Goal: Task Accomplishment & Management: Complete application form

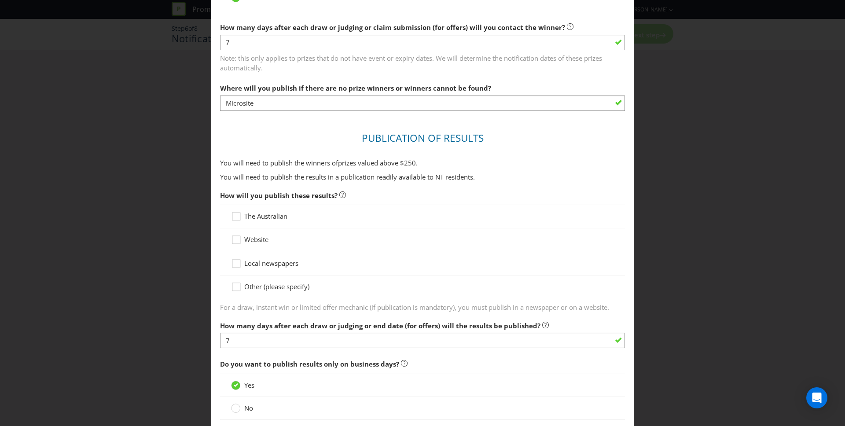
scroll to position [336, 0]
click at [237, 237] on icon at bounding box center [237, 240] width 13 height 13
click at [0, 0] on input "Website" at bounding box center [0, 0] width 0 height 0
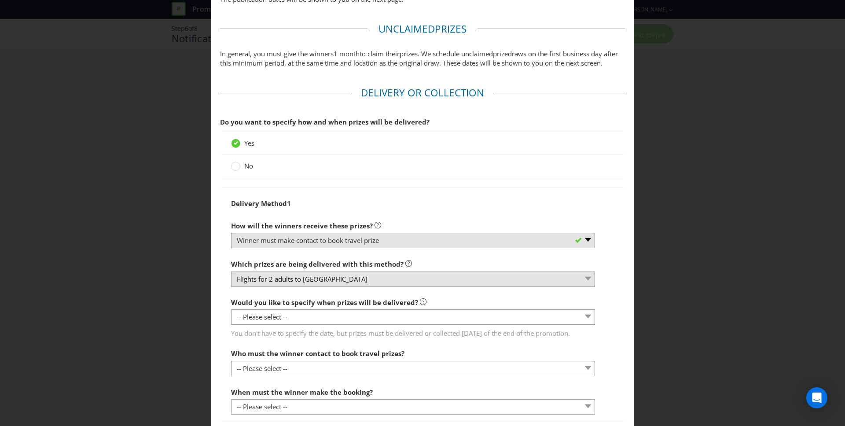
scroll to position [824, 0]
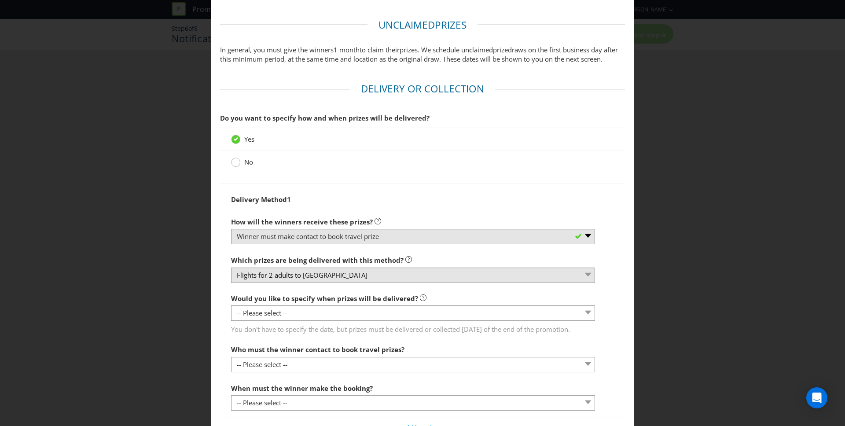
click at [238, 167] on circle at bounding box center [235, 162] width 9 height 9
click at [0, 0] on input "No" at bounding box center [0, 0] width 0 height 0
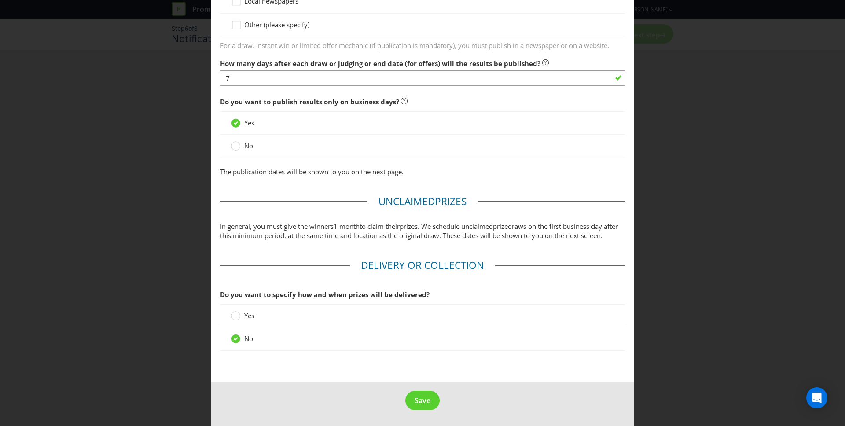
scroll to position [657, 0]
click at [329, 222] on span "In general, you must give the winners" at bounding box center [276, 226] width 113 height 9
click at [240, 316] on label "Yes" at bounding box center [243, 315] width 25 height 9
click at [0, 0] on input "Yes" at bounding box center [0, 0] width 0 height 0
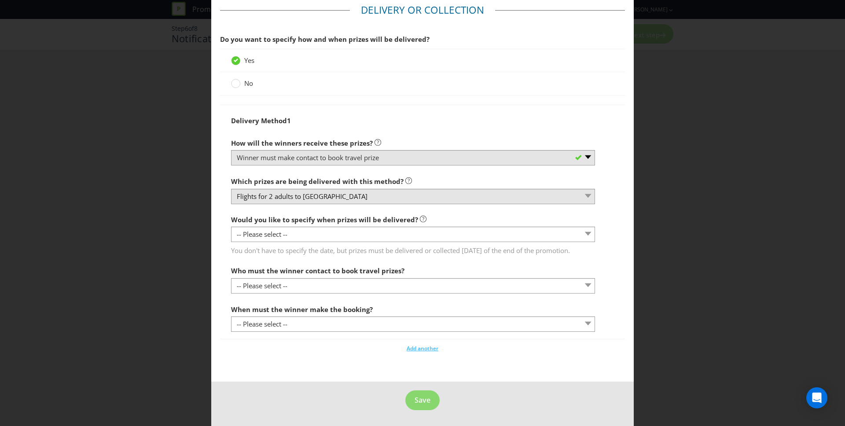
scroll to position [912, 0]
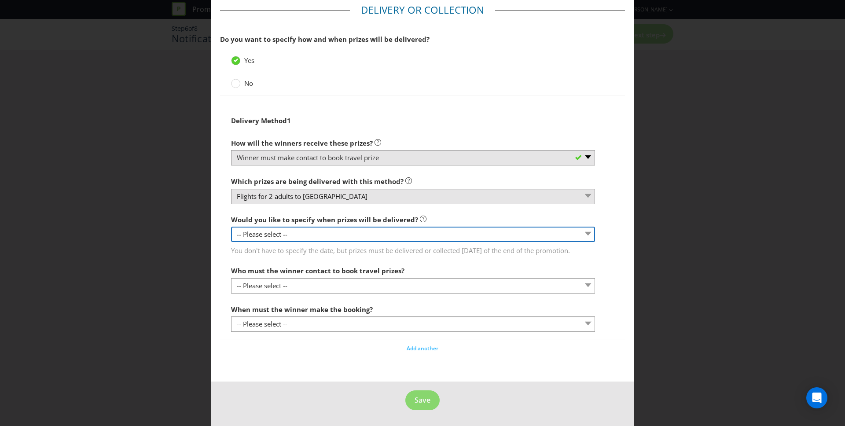
click at [344, 232] on select "-- Please select -- Yes, specific date (please specify) Yes, within a certain p…" at bounding box center [413, 234] width 364 height 15
click at [304, 236] on select "-- Please select -- Yes, specific date (please specify) Yes, within a certain p…" at bounding box center [413, 234] width 364 height 15
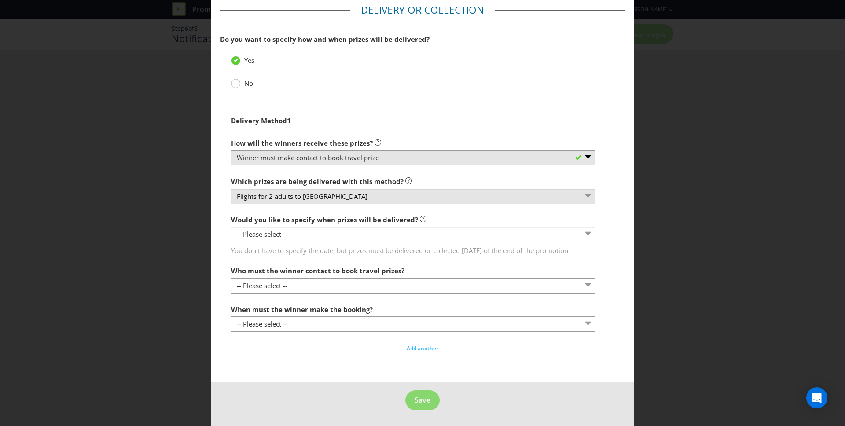
click at [236, 85] on circle at bounding box center [235, 83] width 9 height 9
click at [0, 0] on input "No" at bounding box center [0, 0] width 0 height 0
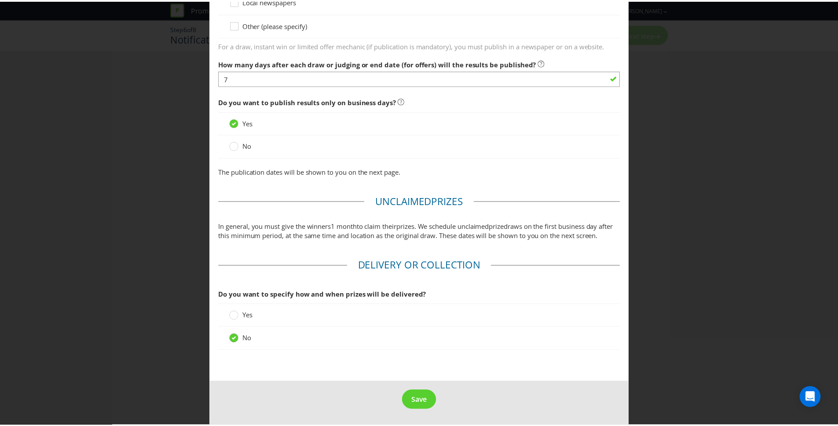
scroll to position [657, 0]
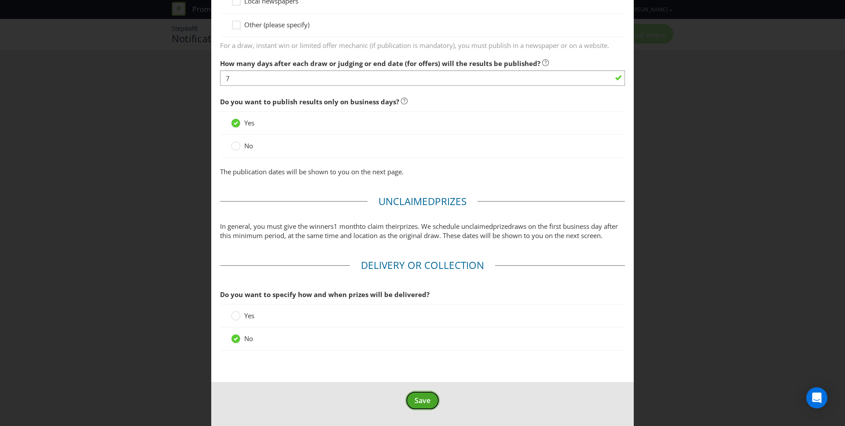
click at [427, 396] on span "Save" at bounding box center [422, 400] width 16 height 10
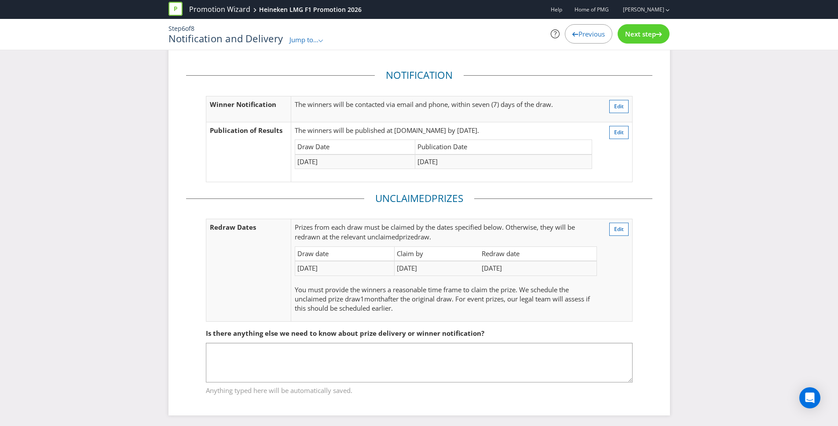
scroll to position [20, 0]
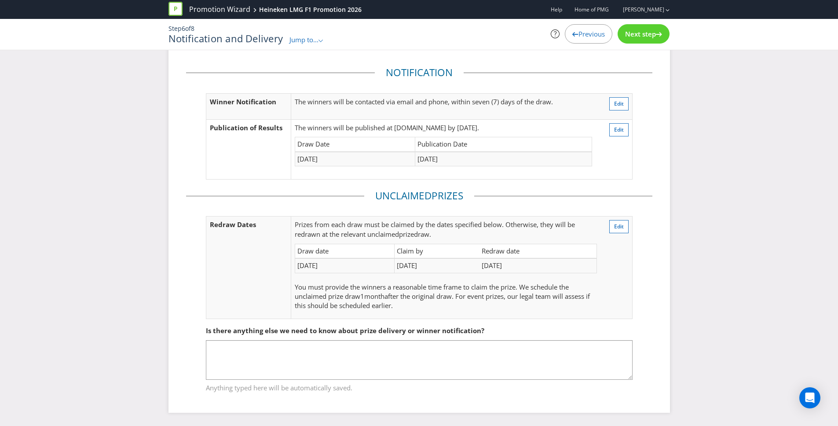
click at [580, 38] on span "Previous" at bounding box center [591, 33] width 26 height 9
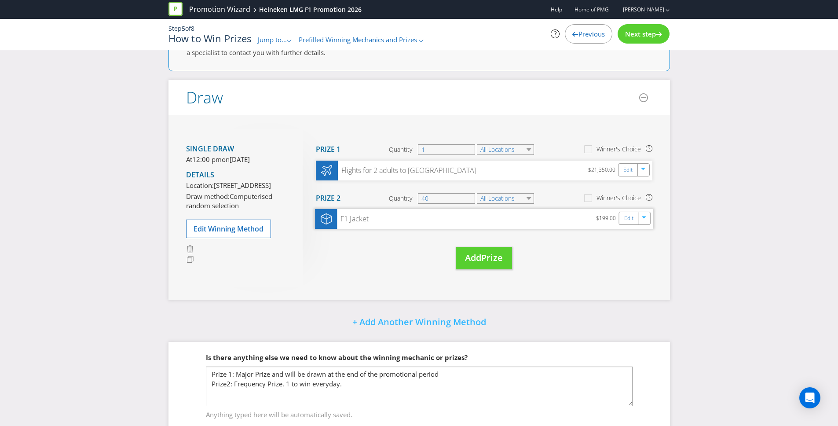
scroll to position [79, 0]
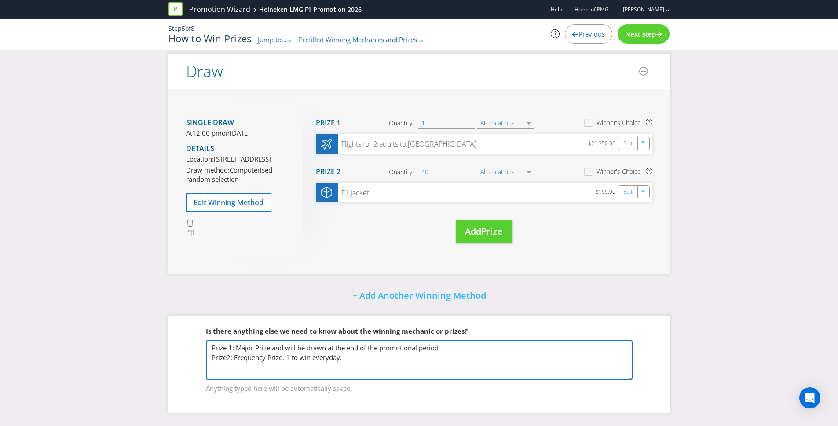
click at [472, 347] on textarea "Prize 1: Major Prize and will be drawn at the end of the promotional period Pri…" at bounding box center [419, 360] width 427 height 40
paste textarea "· return premium economy airfares for 2 people from the winner’s nearest capita…"
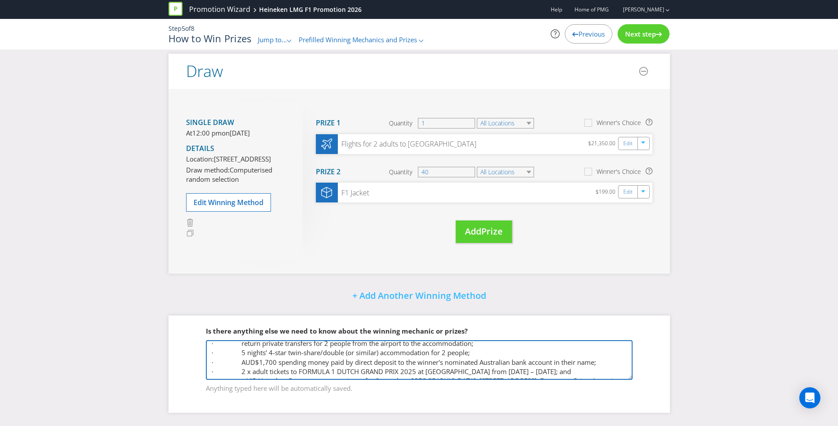
scroll to position [51, 0]
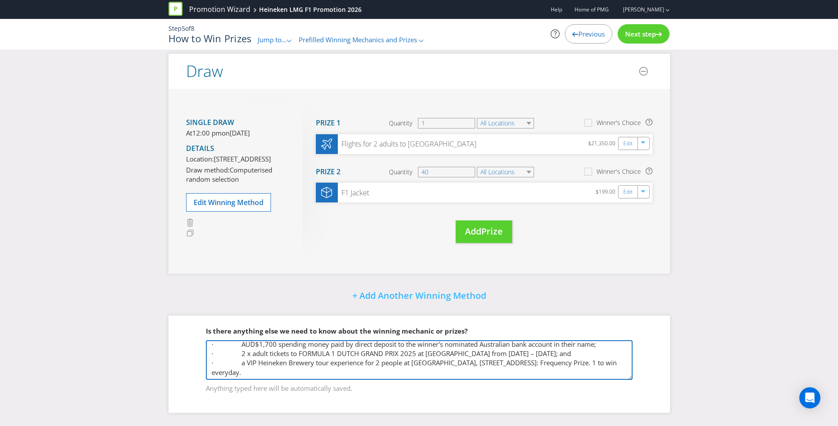
type textarea "Prize 1: Major Prize and will be drawn at the end of the promotional period · r…"
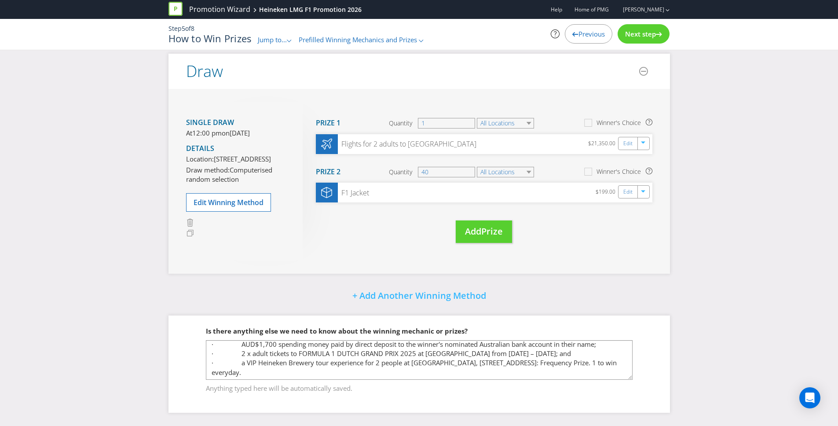
click at [682, 268] on div "Did You Know Want to make your prizing budget work harder? Increase your prize …" at bounding box center [419, 207] width 838 height 437
click at [651, 37] on span "Next step" at bounding box center [640, 33] width 31 height 9
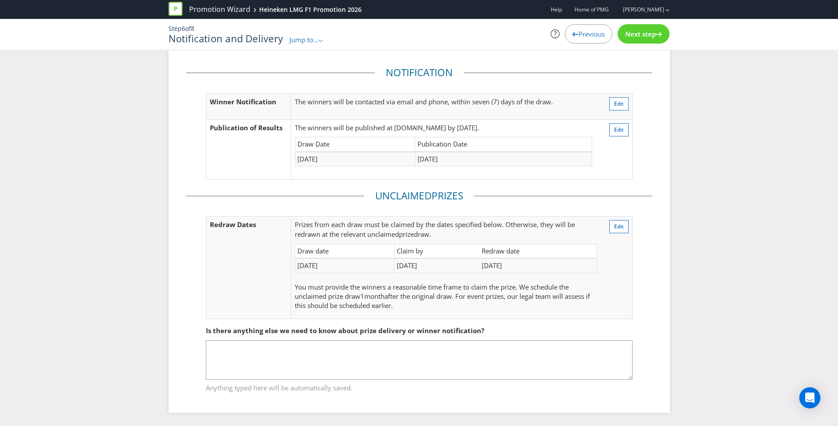
scroll to position [20, 0]
click at [636, 35] on span "Next step" at bounding box center [640, 33] width 31 height 9
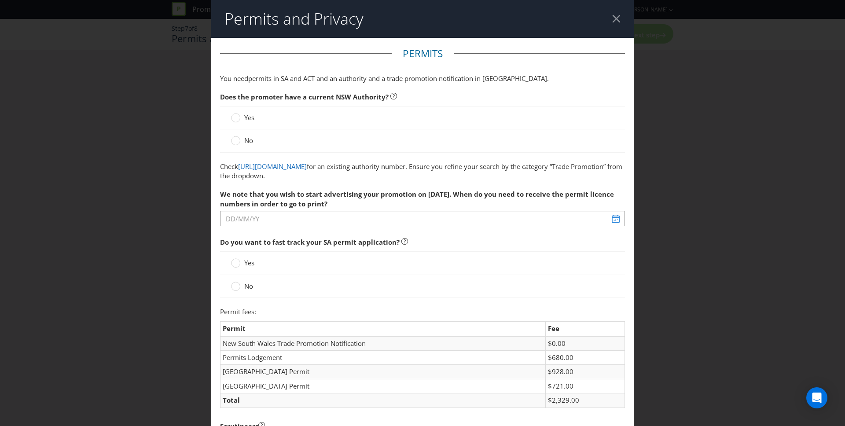
click at [612, 22] on div at bounding box center [616, 19] width 8 height 8
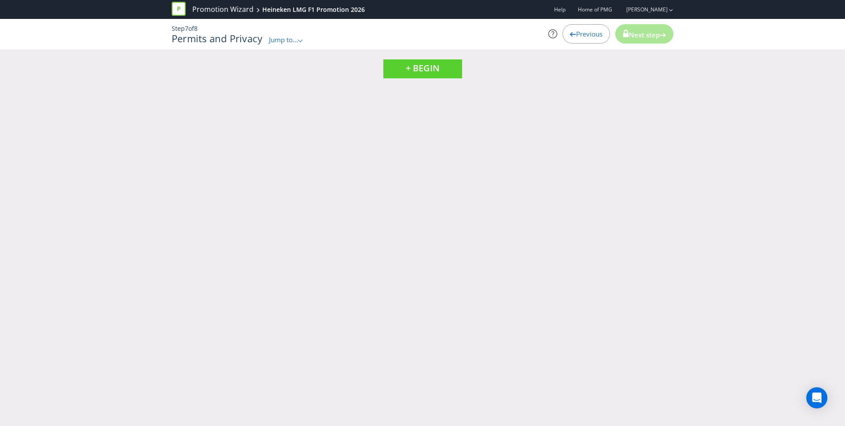
click at [578, 33] on span "Previous" at bounding box center [589, 33] width 26 height 9
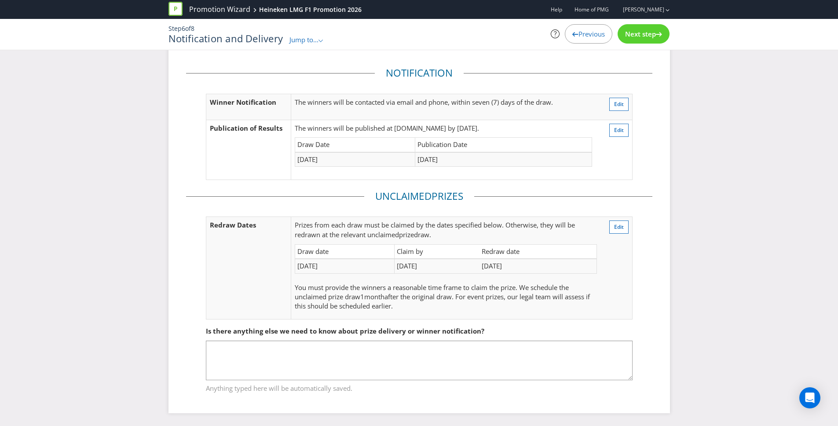
scroll to position [20, 0]
click at [638, 47] on div "Step 6 of 8 Notification and Delivery Jump to... .st0{fill-rule:evenodd;clip-ru…" at bounding box center [419, 34] width 515 height 31
click at [639, 42] on div "Next step" at bounding box center [644, 33] width 52 height 19
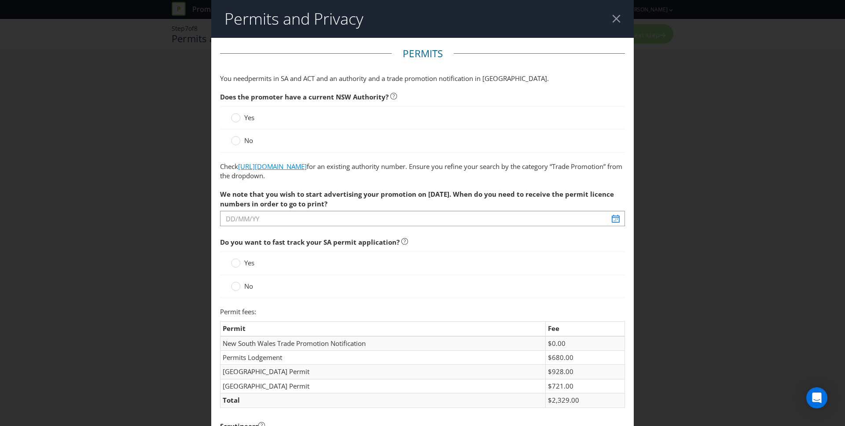
click at [307, 167] on link "[URL][DOMAIN_NAME]" at bounding box center [272, 166] width 69 height 9
click at [231, 117] on circle at bounding box center [235, 117] width 9 height 9
click at [0, 0] on input "Yes" at bounding box center [0, 0] width 0 height 0
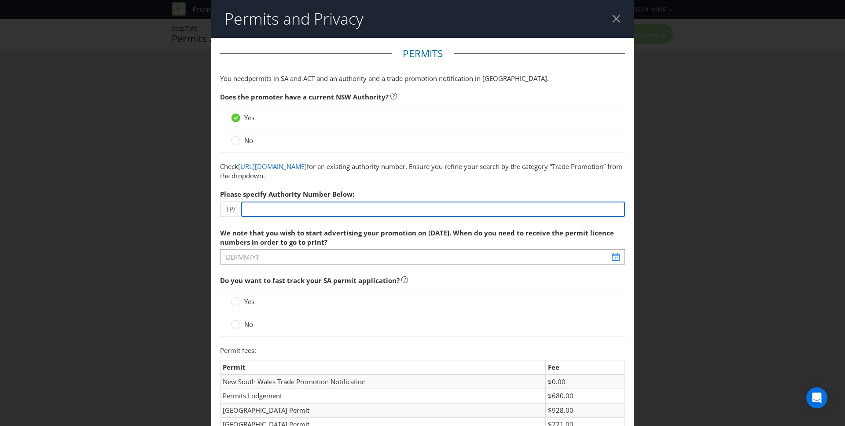
click at [286, 212] on input "number" at bounding box center [433, 208] width 384 height 15
click at [286, 213] on input "number" at bounding box center [433, 208] width 384 height 15
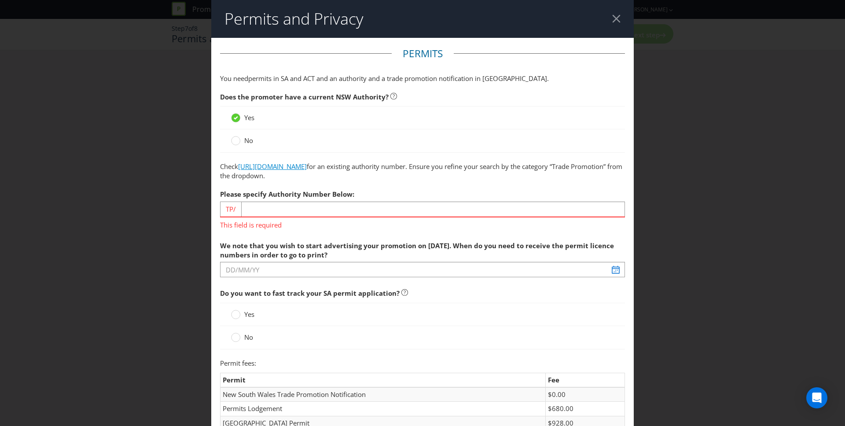
click at [307, 167] on link "[URL][DOMAIN_NAME]" at bounding box center [272, 166] width 69 height 9
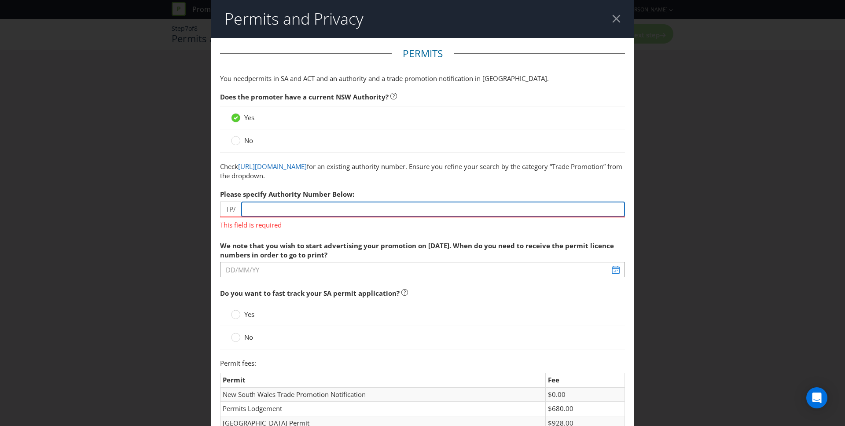
click at [267, 210] on input "number" at bounding box center [433, 208] width 384 height 15
paste input "02606"
type input "02606"
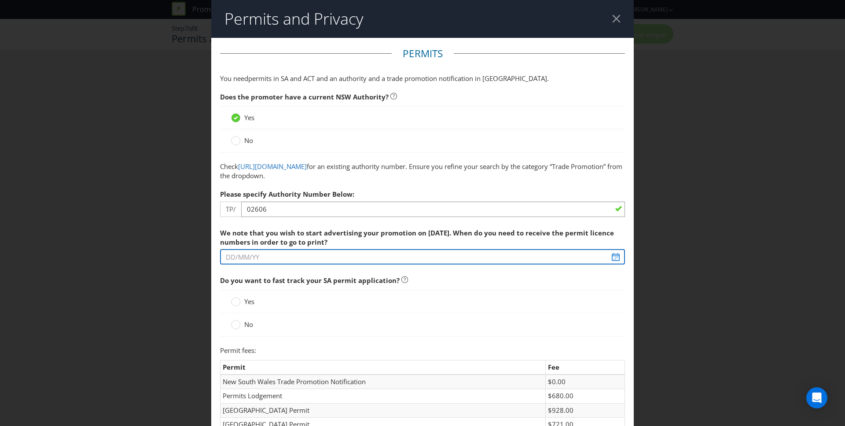
click at [609, 257] on input "text" at bounding box center [422, 256] width 405 height 15
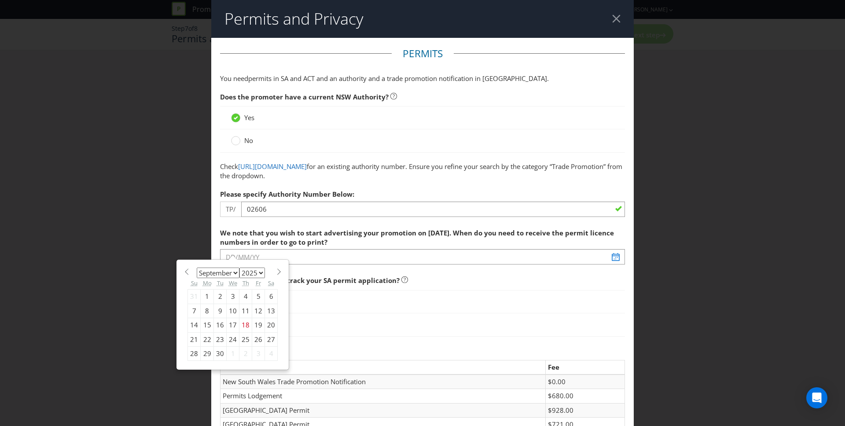
click at [232, 264] on div "January February March April May June July August September October November [D…" at bounding box center [232, 315] width 99 height 102
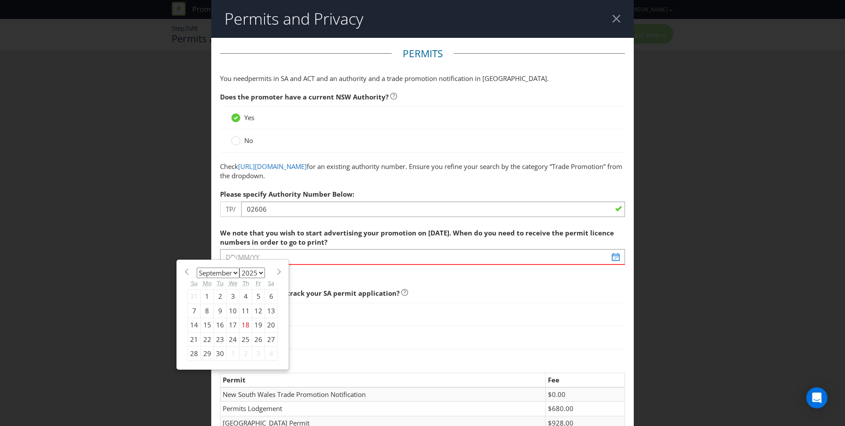
click at [277, 272] on span at bounding box center [278, 271] width 7 height 7
select select "9"
click at [230, 297] on div "1" at bounding box center [233, 296] width 13 height 14
type input "[DATE]"
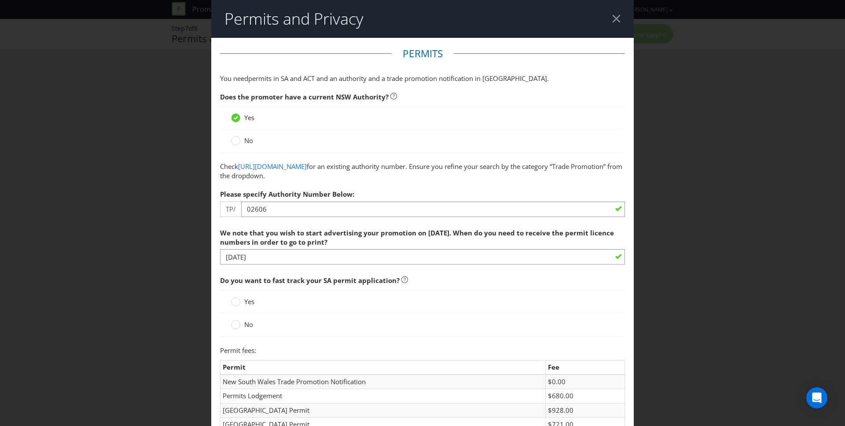
click at [478, 279] on span "Do you want to fast track your SA permit application?" at bounding box center [422, 280] width 405 height 18
click at [231, 325] on circle at bounding box center [235, 324] width 9 height 9
click at [0, 0] on input "No" at bounding box center [0, 0] width 0 height 0
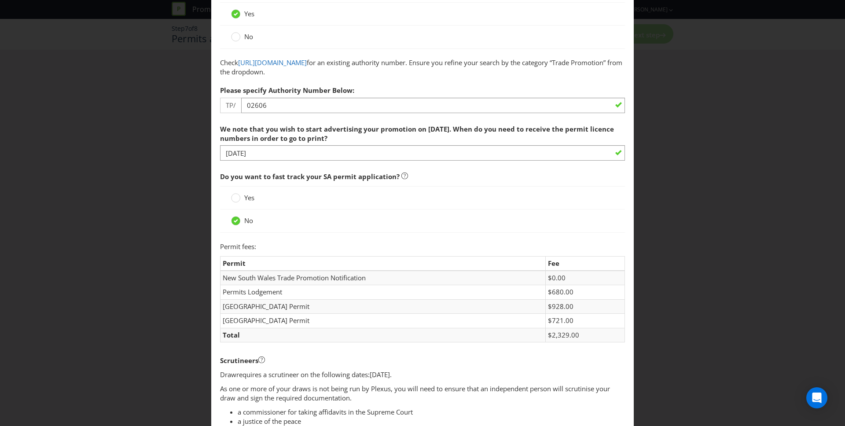
scroll to position [129, 0]
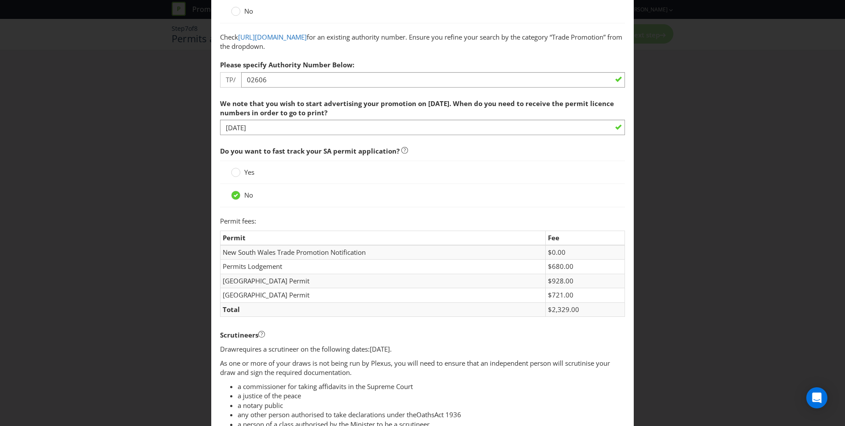
click at [465, 329] on div "Scrutineers" at bounding box center [422, 335] width 405 height 18
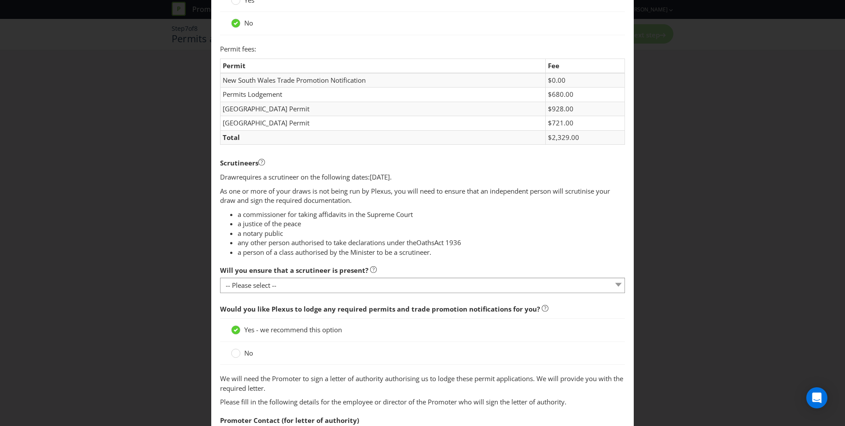
scroll to position [304, 0]
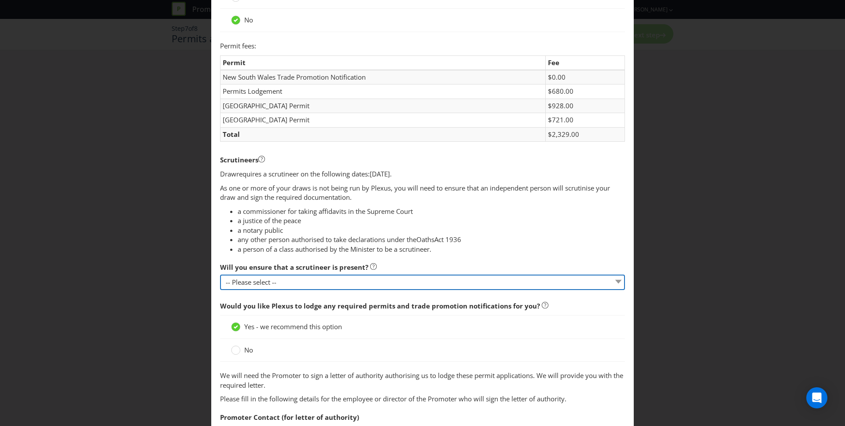
click at [297, 288] on select "-- Please select -- Yes, I agree to arrange for a scrutineer for each draw. No,…" at bounding box center [422, 282] width 405 height 15
select select "YES"
click at [220, 275] on select "-- Please select -- Yes, I agree to arrange for a scrutineer for each draw. No,…" at bounding box center [422, 282] width 405 height 15
click at [502, 238] on li "any other person authorised to take declarations under the Oaths Act 1936" at bounding box center [431, 239] width 387 height 9
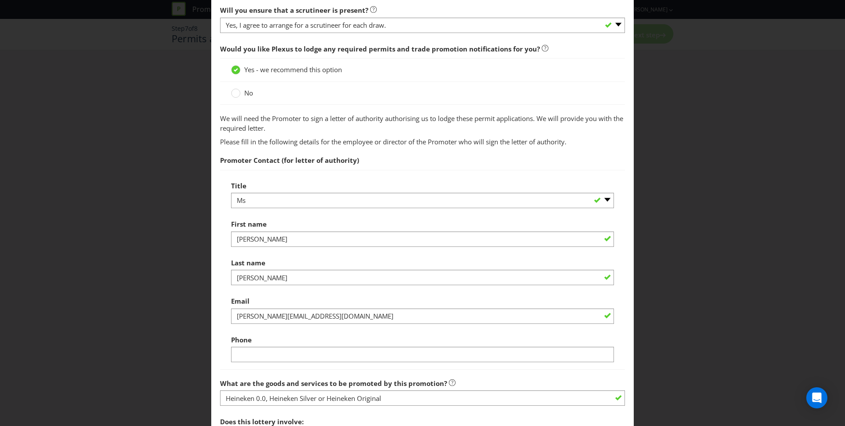
scroll to position [565, 0]
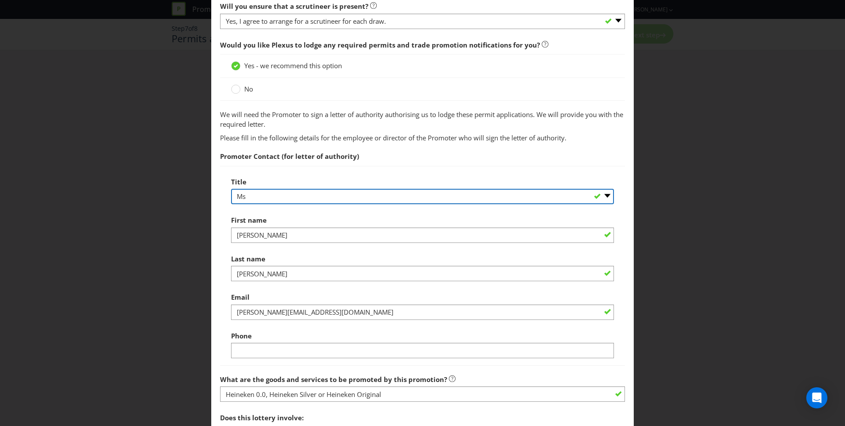
click at [282, 197] on select "-- Please select -- Mr Ms Mrs [PERSON_NAME] [PERSON_NAME] (please specify)" at bounding box center [422, 196] width 383 height 15
select select "MR"
click at [231, 189] on select "-- Please select -- Mr Ms Mrs [PERSON_NAME] [PERSON_NAME] (please specify)" at bounding box center [422, 196] width 383 height 15
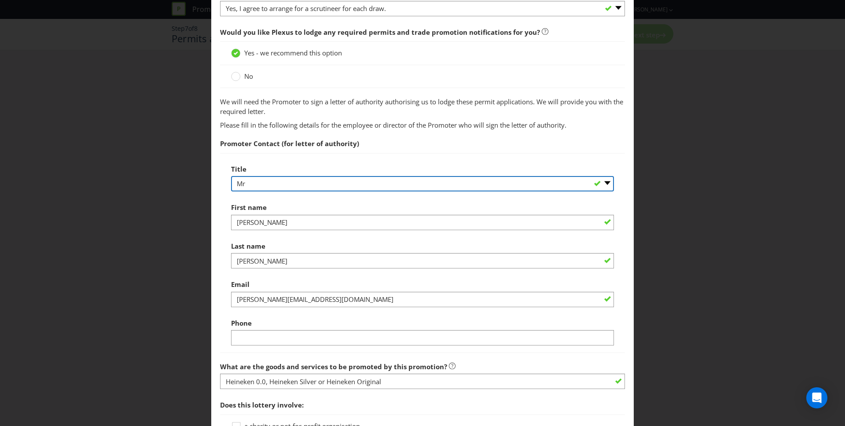
scroll to position [687, 0]
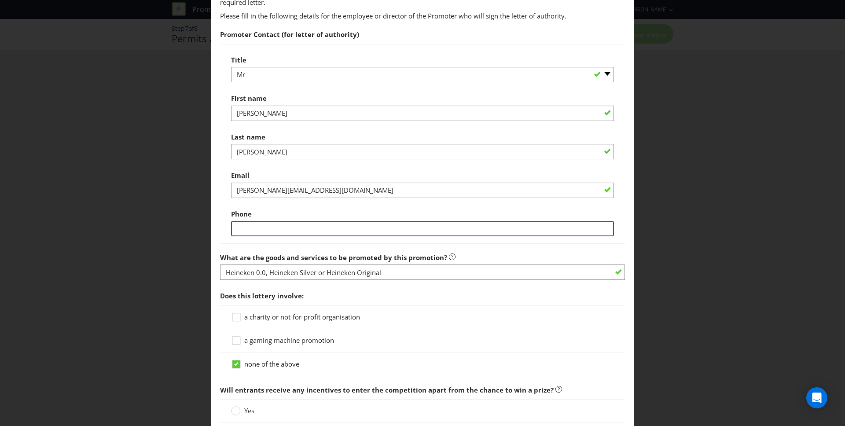
click at [262, 235] on input "text" at bounding box center [422, 228] width 383 height 15
type input "0416747621"
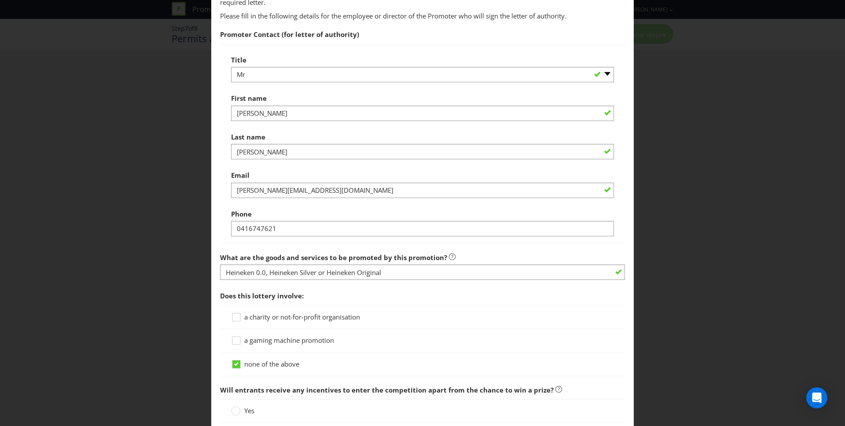
click at [289, 201] on div "Title -- Please select -- Mr Ms Mrs [PERSON_NAME] [PERSON_NAME] (please specify…" at bounding box center [422, 144] width 383 height 186
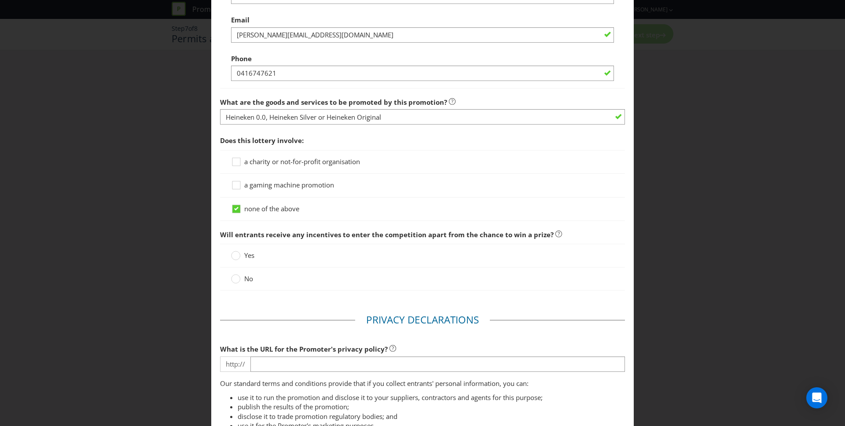
scroll to position [846, 0]
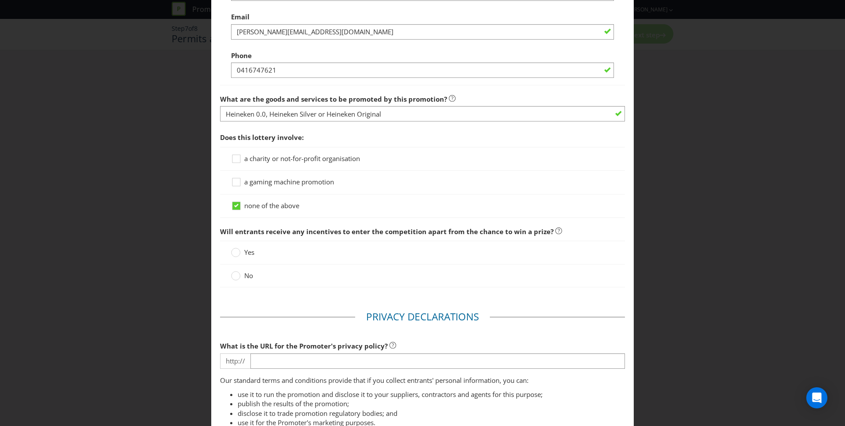
click at [244, 276] on span "No" at bounding box center [248, 275] width 9 height 9
click at [0, 0] on input "No" at bounding box center [0, 0] width 0 height 0
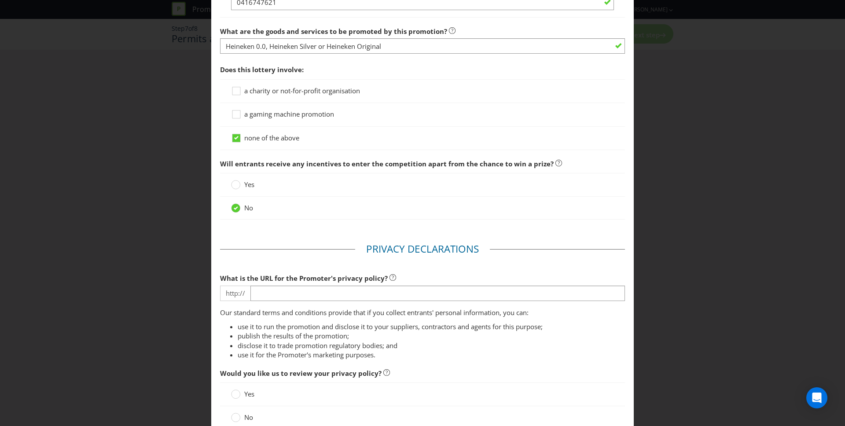
scroll to position [915, 0]
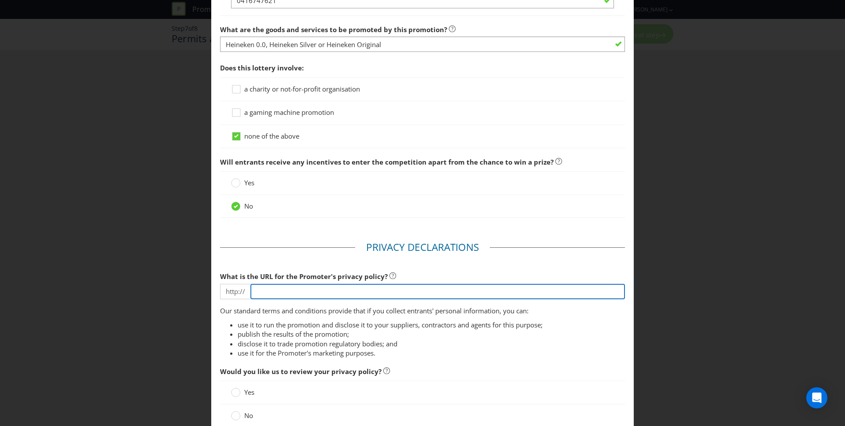
click at [326, 291] on input "text" at bounding box center [437, 291] width 374 height 15
paste input "[URL][DOMAIN_NAME]"
type input "[URL][DOMAIN_NAME]"
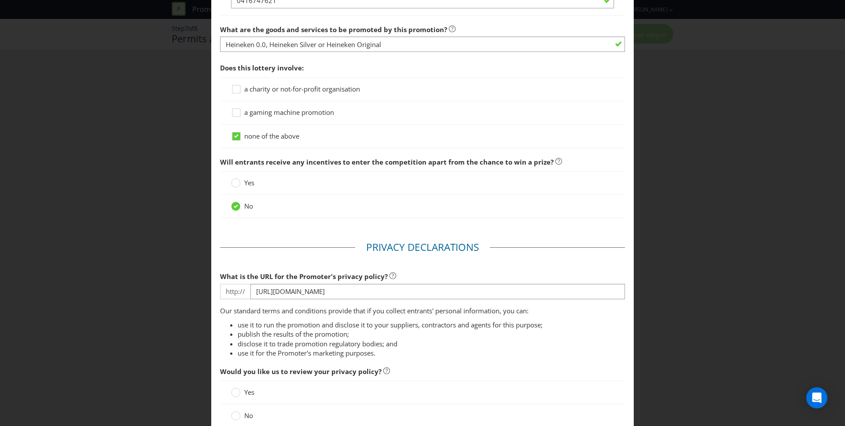
click at [519, 221] on div at bounding box center [422, 220] width 405 height 4
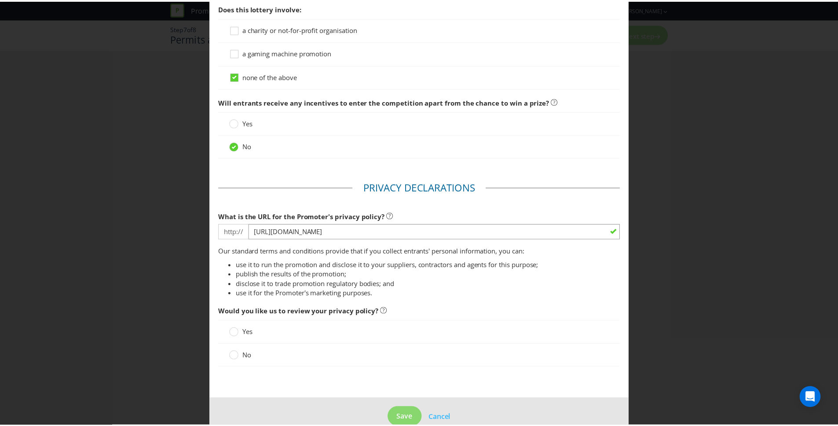
scroll to position [992, 0]
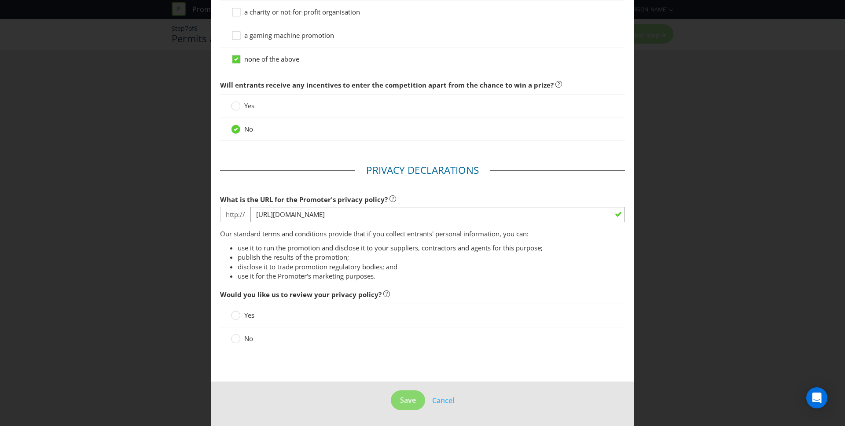
click at [240, 338] on label "No" at bounding box center [243, 338] width 24 height 9
click at [0, 0] on input "No" at bounding box center [0, 0] width 0 height 0
click at [406, 395] on button "Save" at bounding box center [408, 400] width 34 height 20
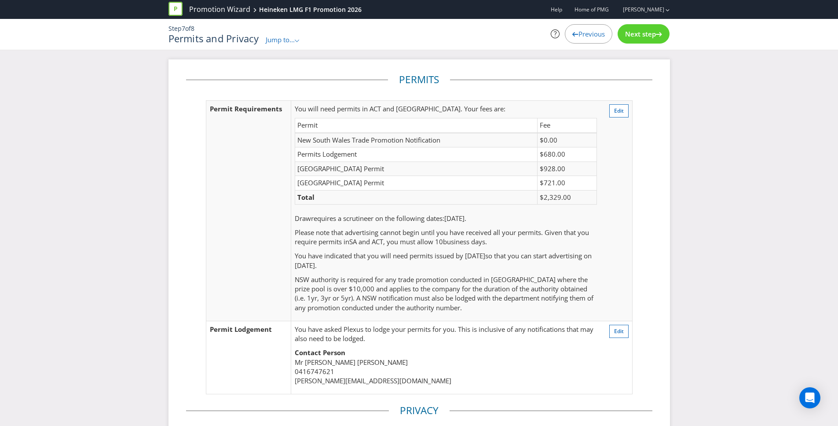
click at [690, 211] on div "Permits Permit Requirements You will need permits in ACT and SA . Your fees are…" at bounding box center [419, 329] width 838 height 540
click at [648, 31] on span "Next step" at bounding box center [640, 33] width 31 height 9
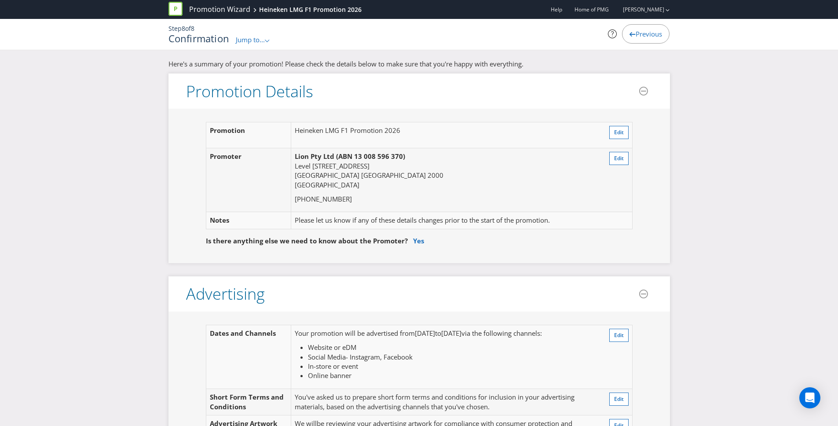
drag, startPoint x: 295, startPoint y: 131, endPoint x: 408, endPoint y: 130, distance: 113.1
click at [408, 130] on td "Heineken LMG F1 Promotion 2026" at bounding box center [443, 135] width 304 height 26
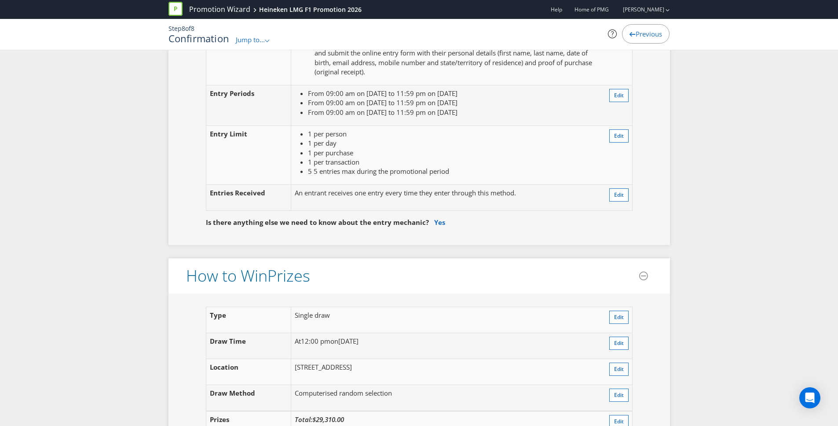
scroll to position [762, 0]
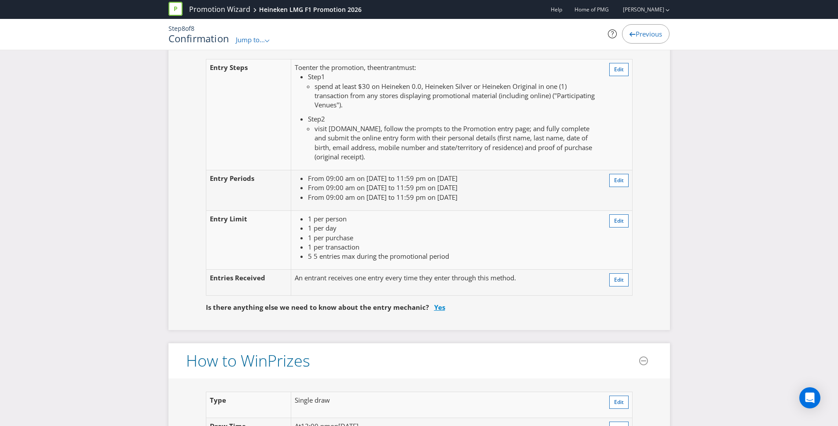
click at [435, 308] on link "Yes" at bounding box center [439, 307] width 11 height 9
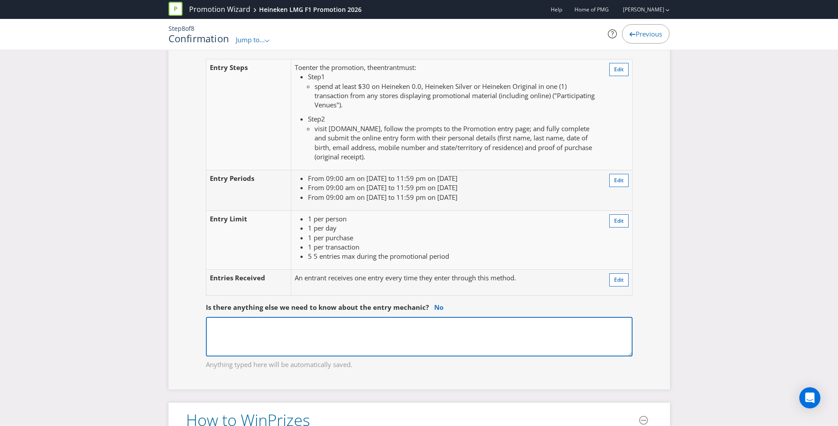
click at [310, 328] on textarea at bounding box center [419, 337] width 427 height 40
paste textarea "Bottle Mart/Sip n Save ACTIVATION PERIOD [DATE] – [DATE] Thirsty Camel ACTIVATI…"
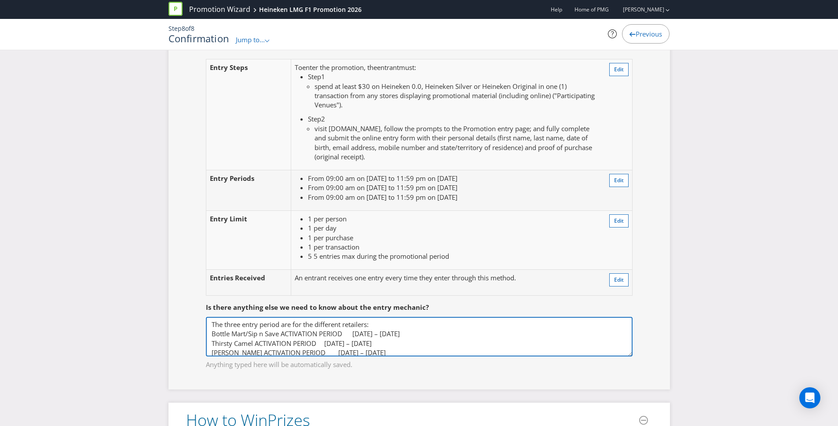
scroll to position [1, 0]
drag, startPoint x: 350, startPoint y: 331, endPoint x: 282, endPoint y: 330, distance: 67.3
click at [282, 330] on textarea "The three entry period are for the different retailers: Bottle Mart/Sip n Save …" at bounding box center [419, 337] width 427 height 40
drag, startPoint x: 322, startPoint y: 342, endPoint x: 256, endPoint y: 342, distance: 66.9
click at [256, 342] on textarea "The three entry period are for the different retailers: Bottle Mart/Sip n Save …" at bounding box center [419, 337] width 427 height 40
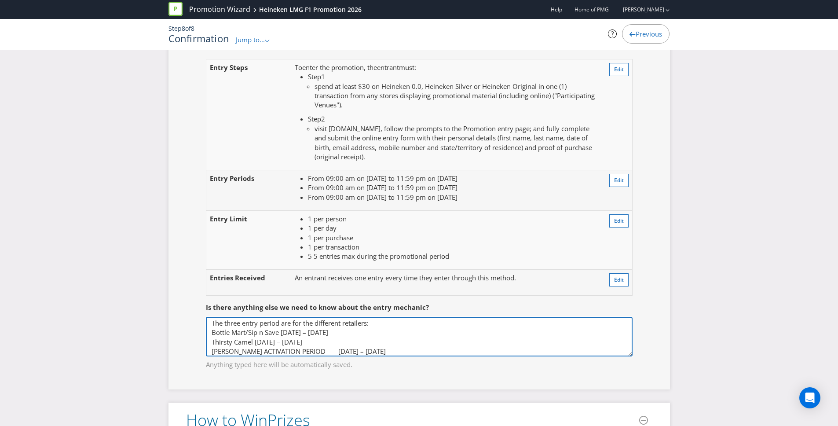
scroll to position [4, 0]
drag, startPoint x: 320, startPoint y: 351, endPoint x: 263, endPoint y: 351, distance: 57.2
click at [251, 351] on textarea "The three entry period are for the different retailers: Bottle Mart/Sip n Save …" at bounding box center [419, 337] width 427 height 40
click at [352, 344] on textarea "The three entry period are for the different retailers: Bottle Mart/Sip n Save …" at bounding box center [419, 337] width 427 height 40
click at [413, 328] on textarea "The three entry period are for the different retailers: Bottle Mart/Sip n Save …" at bounding box center [419, 337] width 427 height 40
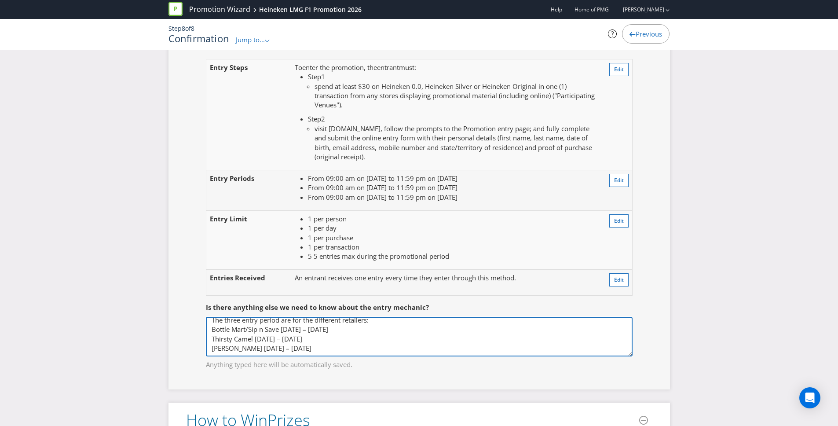
click at [368, 342] on textarea "The three entry period are for the different retailers: Bottle Mart/Sip n Save …" at bounding box center [419, 337] width 427 height 40
click at [357, 350] on textarea "The three entry period are for the different retailers: Bottle Mart/Sip n Save …" at bounding box center [419, 337] width 427 height 40
click at [370, 326] on textarea "The three entry period are for the different retailers: Bottle Mart/Sip n Save …" at bounding box center [419, 337] width 427 height 40
type textarea "The three entry period are for the different retailers: Bottle Mart/Sip n Save …"
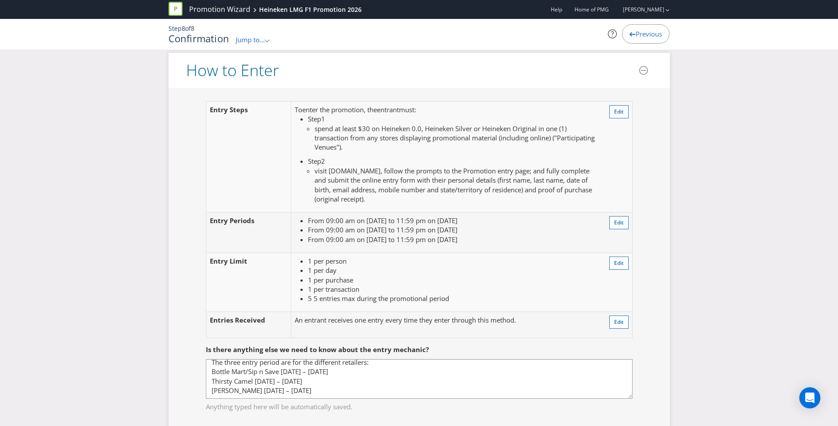
scroll to position [793, 0]
